Goal: Find specific page/section: Find specific page/section

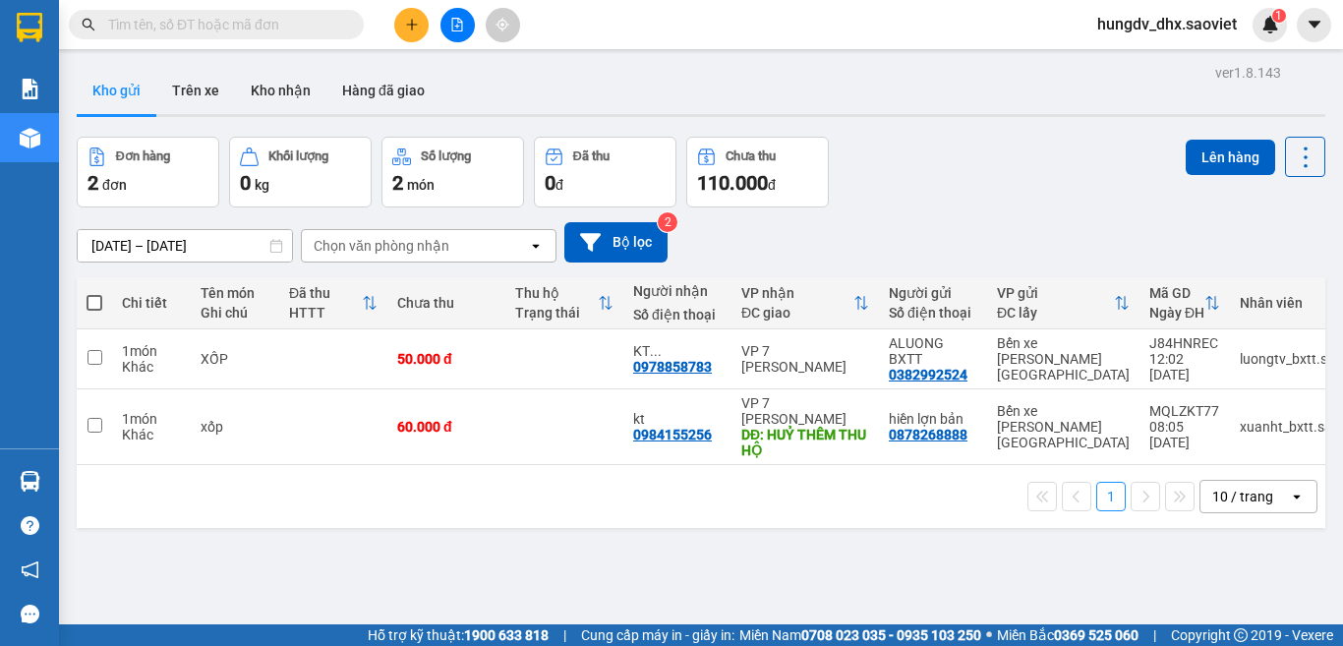
click at [235, 28] on input "text" at bounding box center [224, 25] width 232 height 22
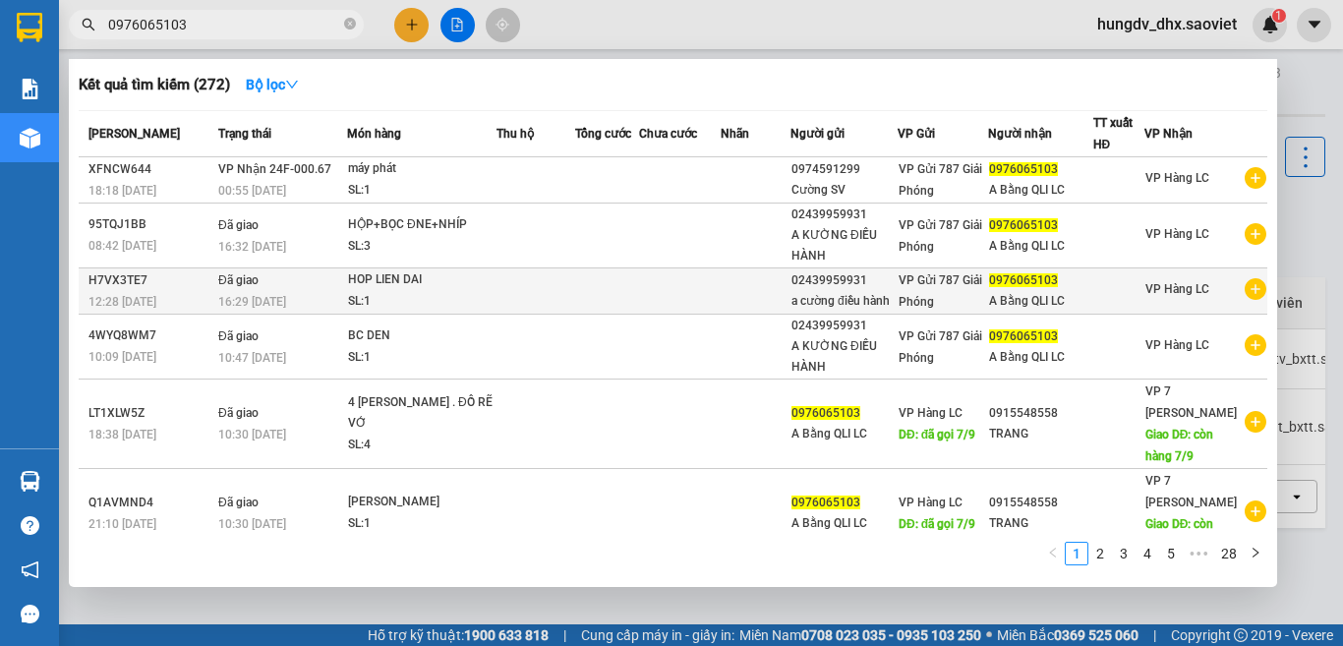
type input "0976065103"
